Goal: Task Accomplishment & Management: Use online tool/utility

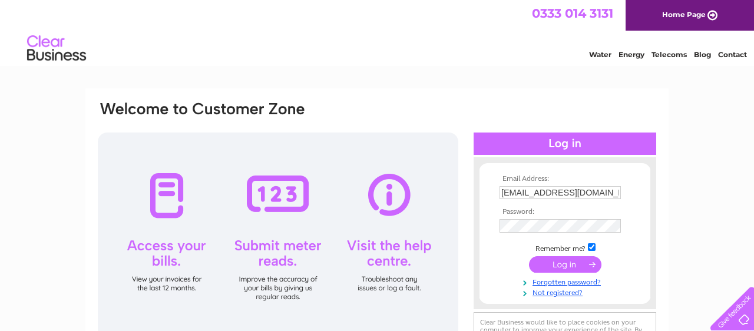
click at [557, 263] on input "submit" at bounding box center [565, 264] width 72 height 16
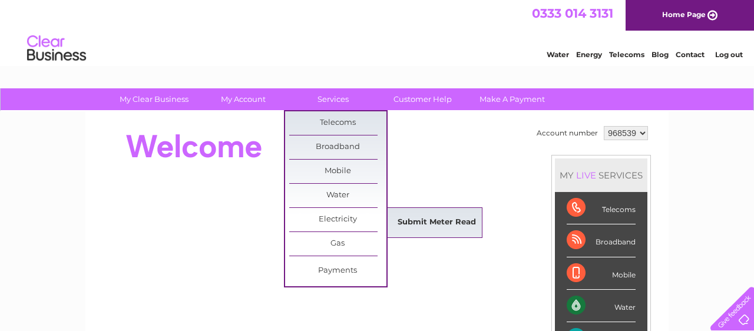
click at [415, 217] on link "Submit Meter Read" at bounding box center [436, 223] width 97 height 24
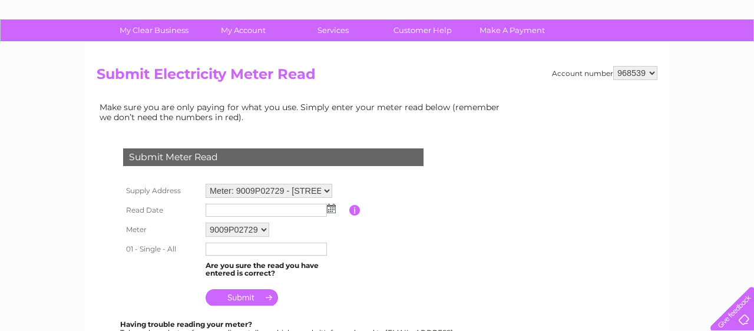
scroll to position [125, 0]
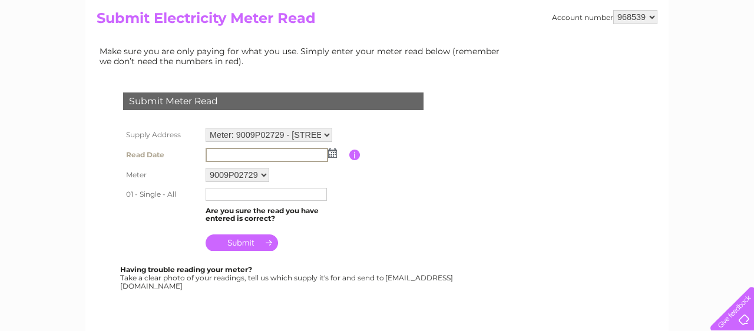
click at [257, 153] on input "text" at bounding box center [266, 155] width 122 height 14
click at [332, 155] on img at bounding box center [331, 152] width 9 height 9
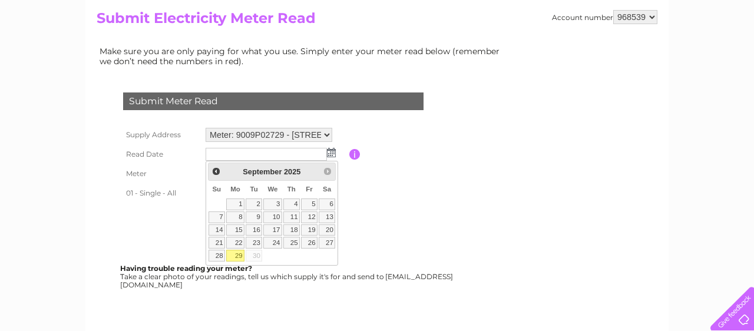
click at [238, 257] on link "29" at bounding box center [235, 256] width 18 height 12
type input "[DATE]"
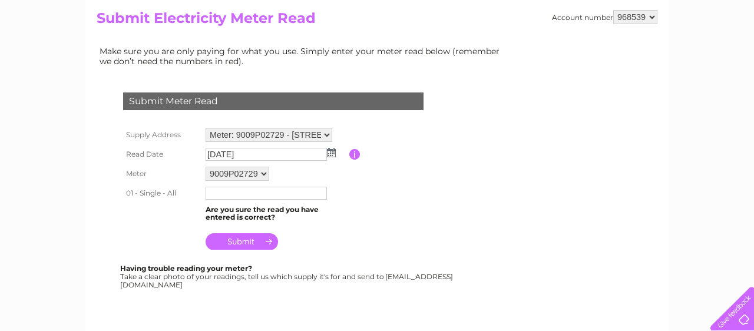
click at [226, 193] on input "text" at bounding box center [265, 193] width 121 height 13
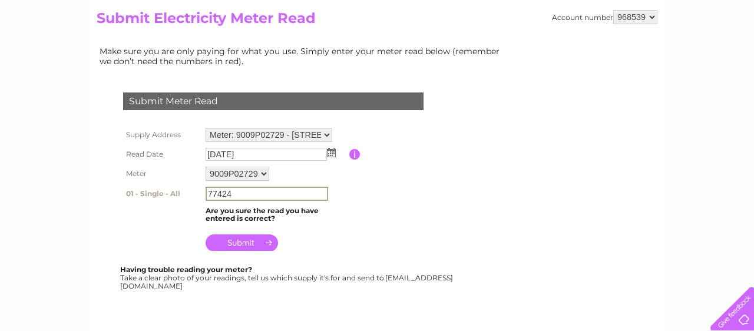
type input "77424"
click at [233, 244] on input "submit" at bounding box center [241, 242] width 72 height 16
